Goal: Transaction & Acquisition: Purchase product/service

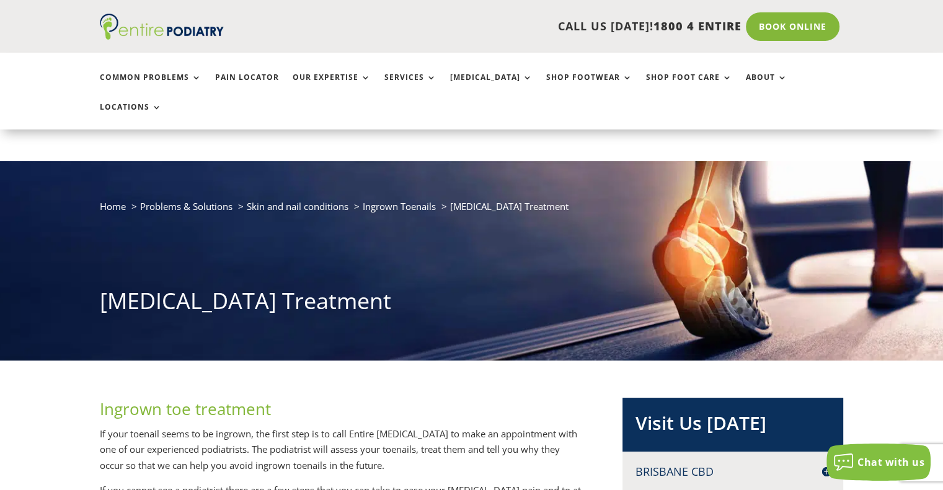
scroll to position [49, 0]
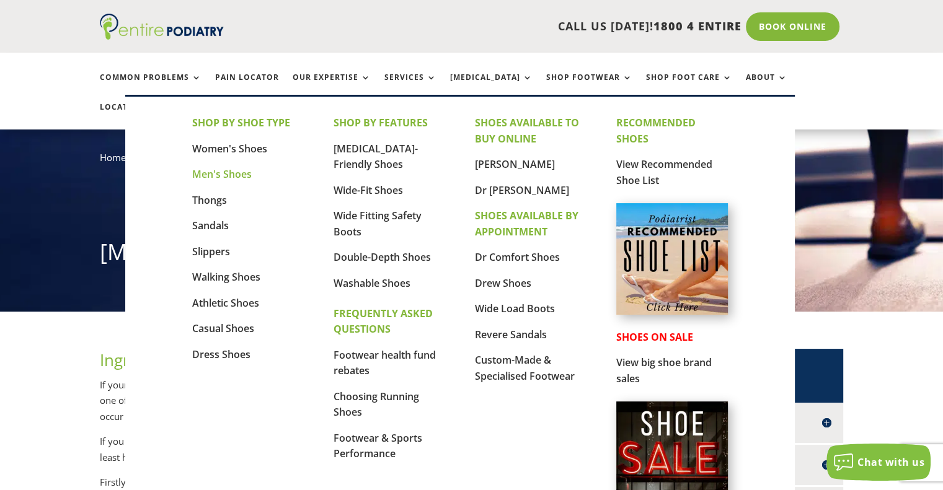
click at [217, 172] on link "Men's Shoes" at bounding box center [222, 174] width 60 height 14
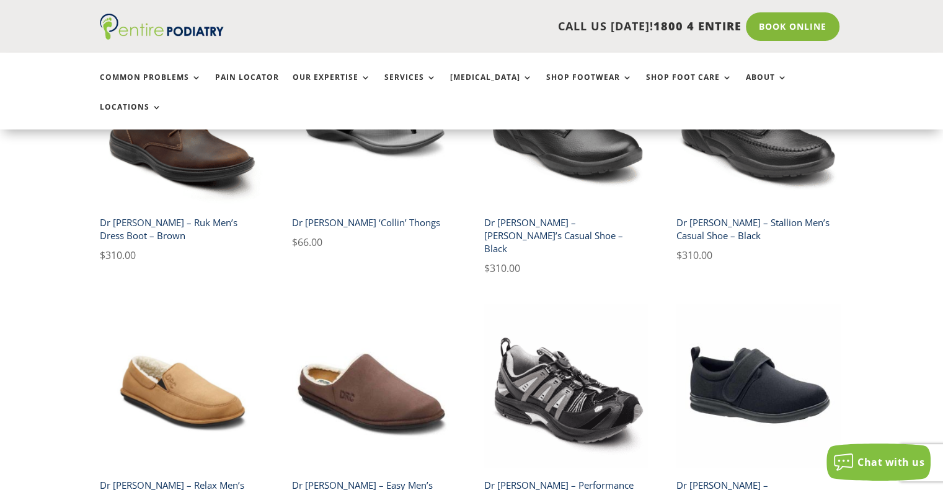
scroll to position [2039, 0]
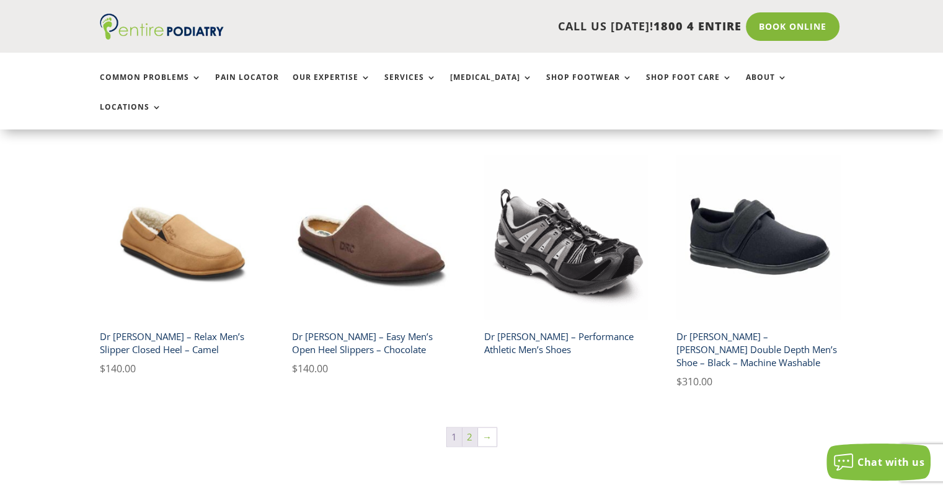
click at [471, 428] on link "2" at bounding box center [470, 437] width 15 height 19
